Goal: Check status: Check status

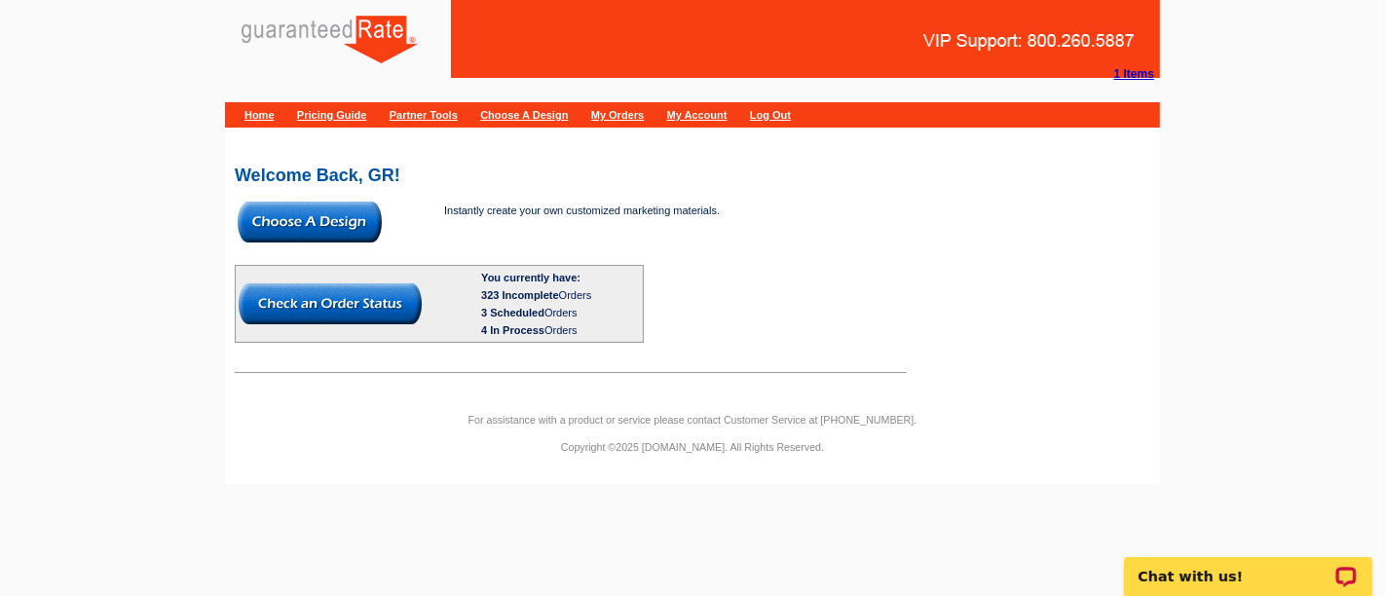
click at [644, 111] on link "My Orders" at bounding box center [617, 115] width 53 height 12
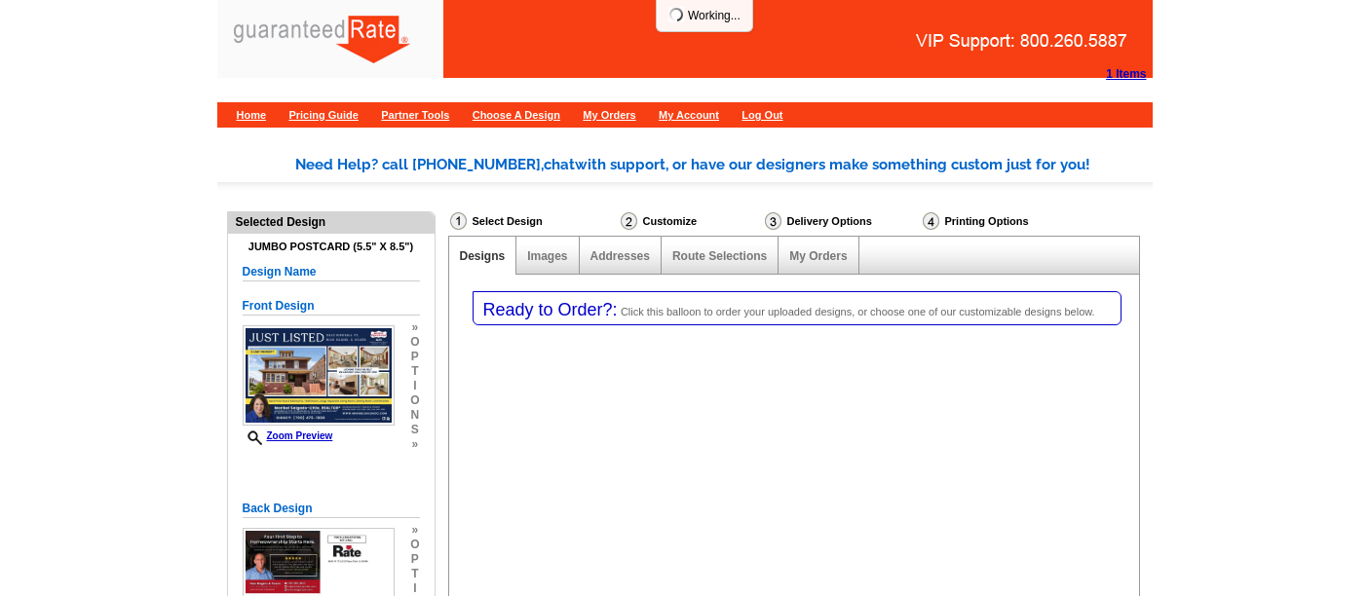
select select "1"
select select "2"
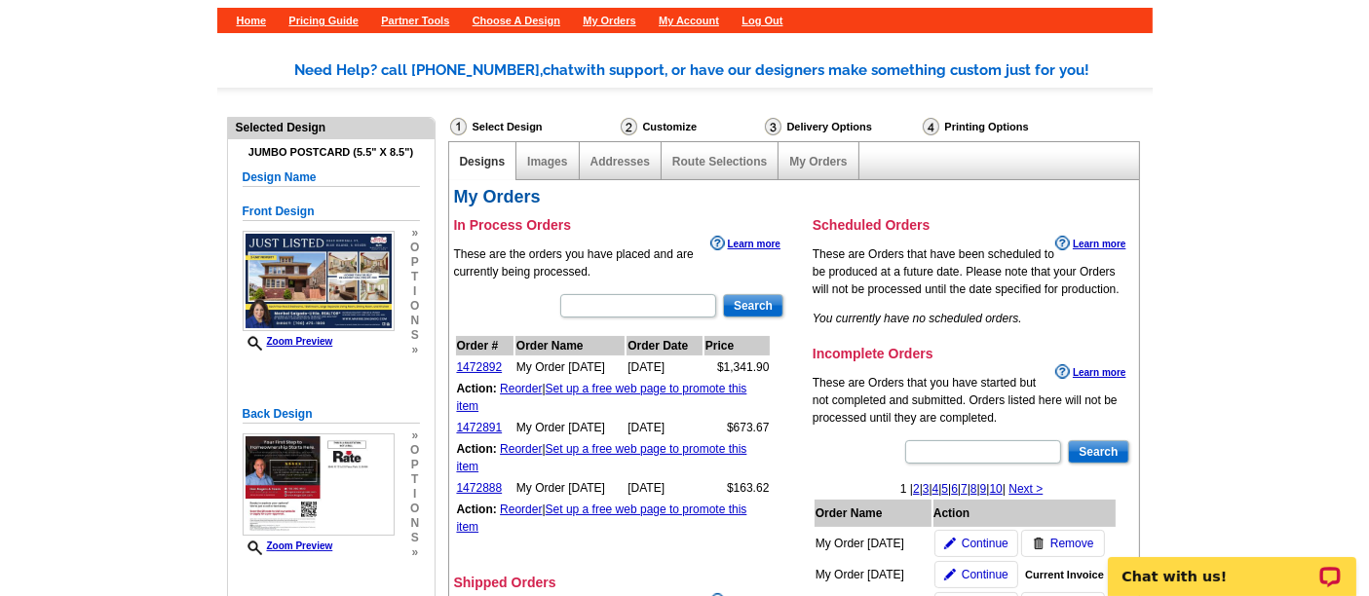
scroll to position [95, 0]
click at [482, 360] on link "1472892" at bounding box center [480, 367] width 46 height 14
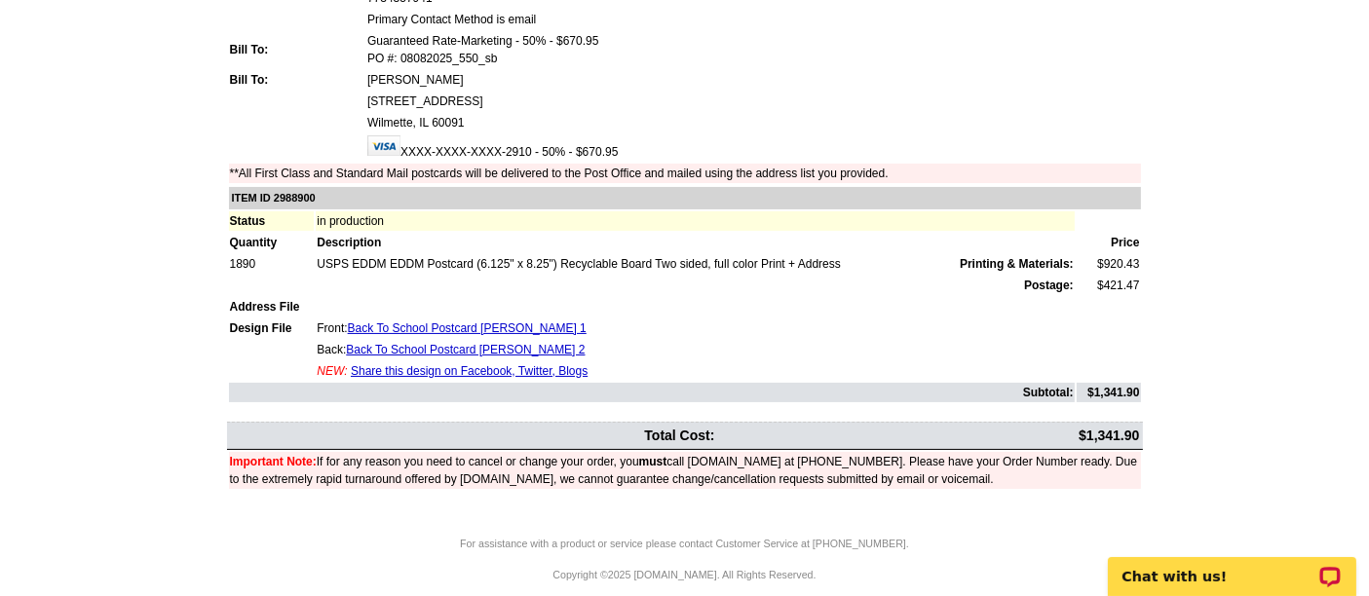
scroll to position [246, 0]
drag, startPoint x: 1140, startPoint y: 385, endPoint x: 1092, endPoint y: 385, distance: 47.7
click at [1092, 385] on td "$1,341.90" at bounding box center [1109, 394] width 64 height 19
copy td "1,341.90"
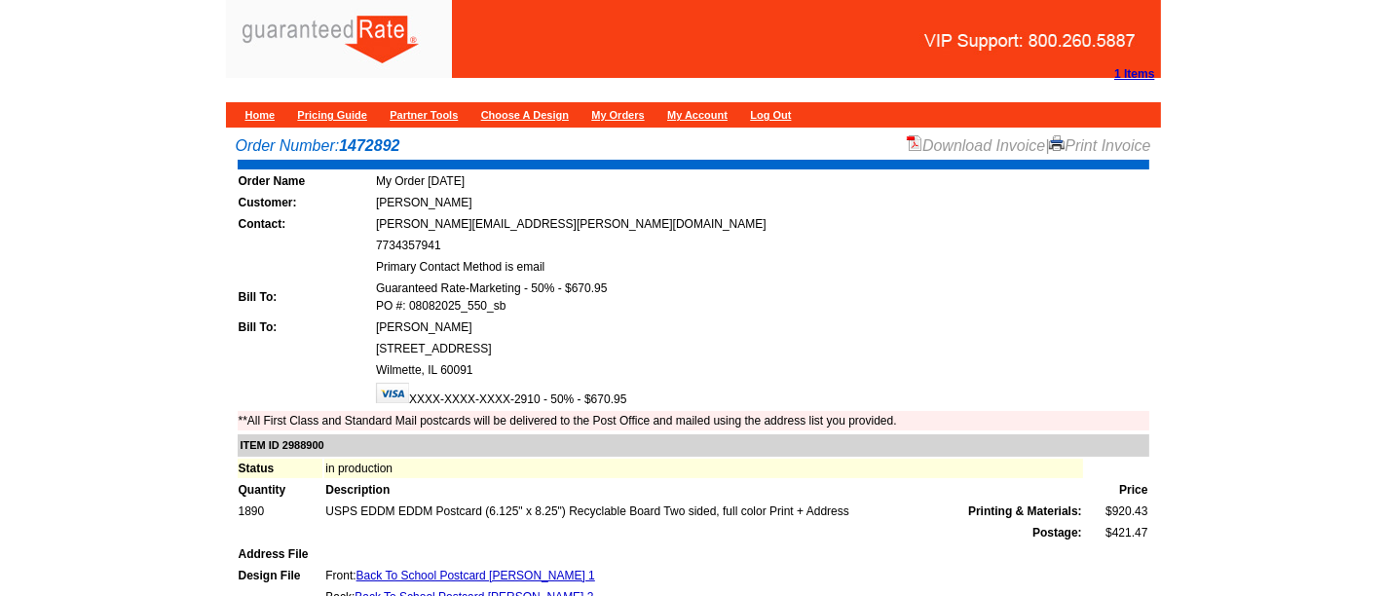
scroll to position [1, 0]
